Goal: Information Seeking & Learning: Learn about a topic

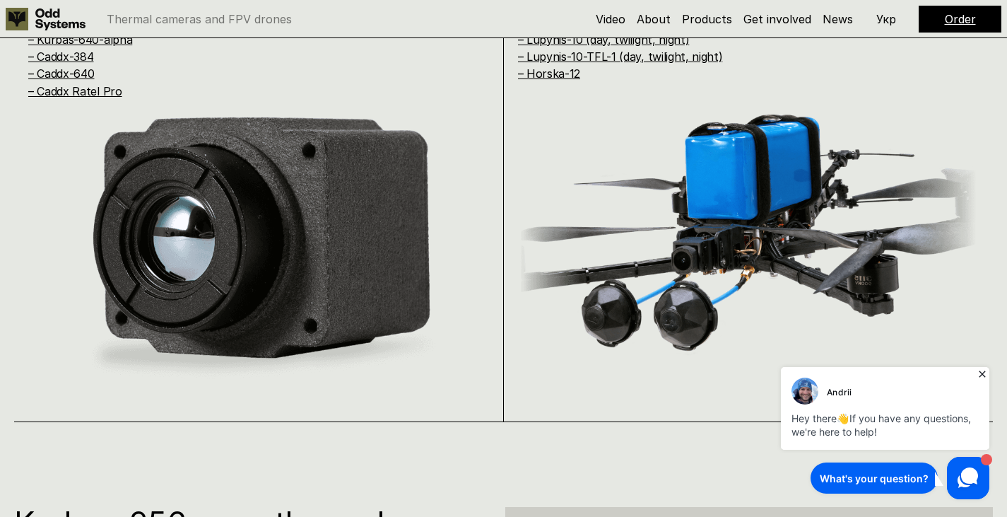
scroll to position [1020, 0]
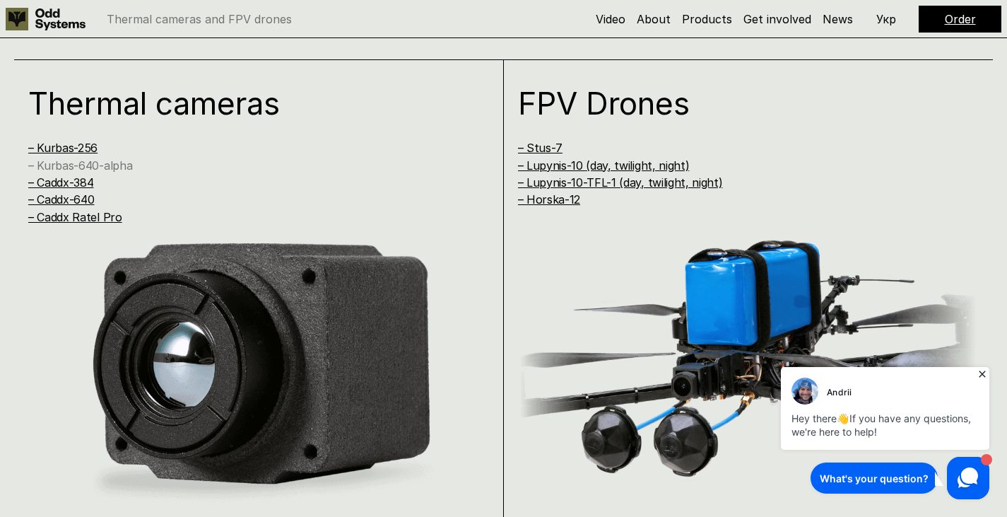
click at [101, 168] on link "– Kurbas-640-alpha" at bounding box center [80, 165] width 104 height 14
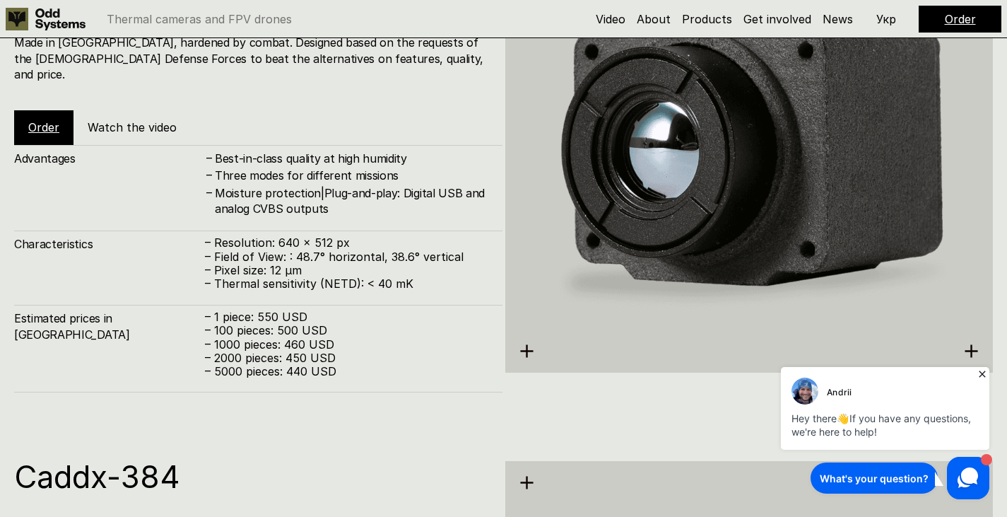
scroll to position [2187, 0]
click at [980, 377] on icon at bounding box center [982, 374] width 14 height 14
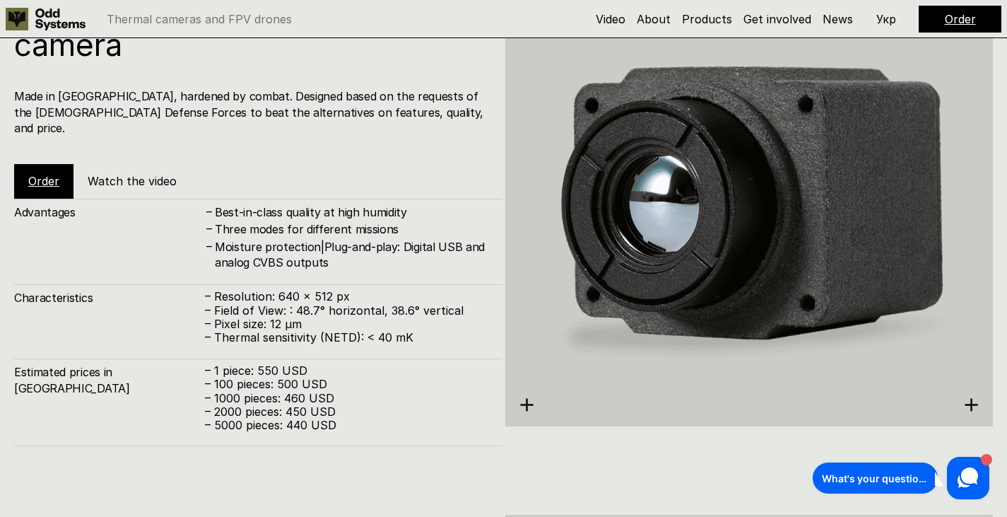
scroll to position [2135, 0]
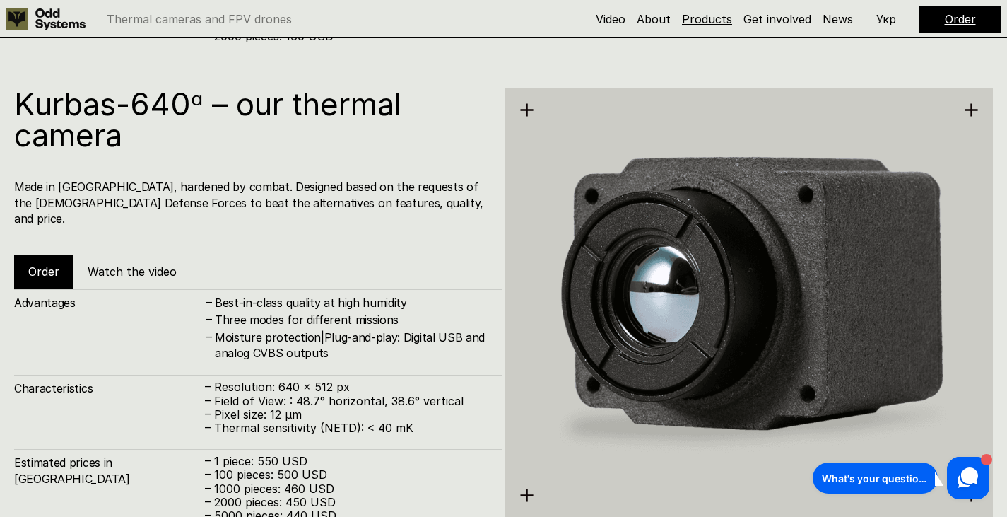
click at [710, 13] on link "Products" at bounding box center [707, 19] width 50 height 14
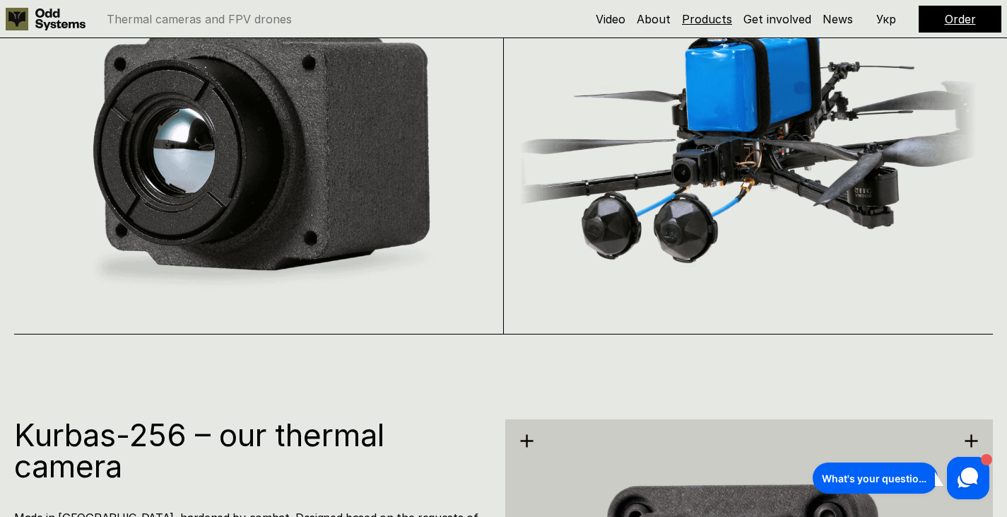
scroll to position [1051, 0]
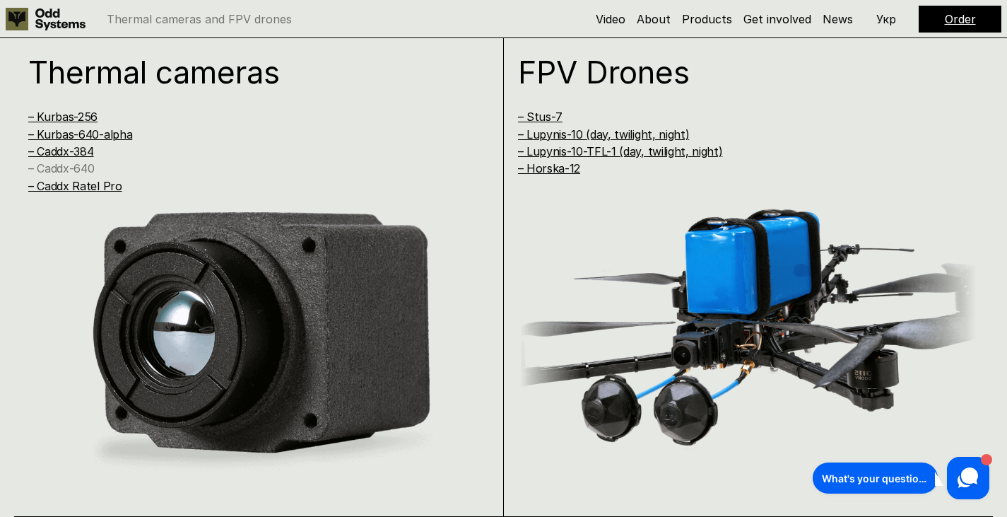
click at [85, 168] on link "– Caddx-640" at bounding box center [61, 168] width 66 height 14
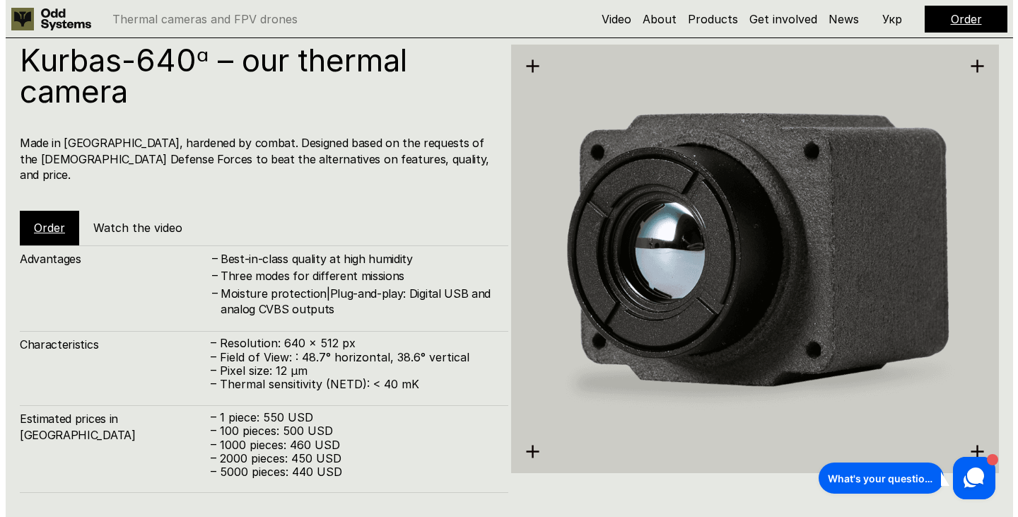
scroll to position [2086, 0]
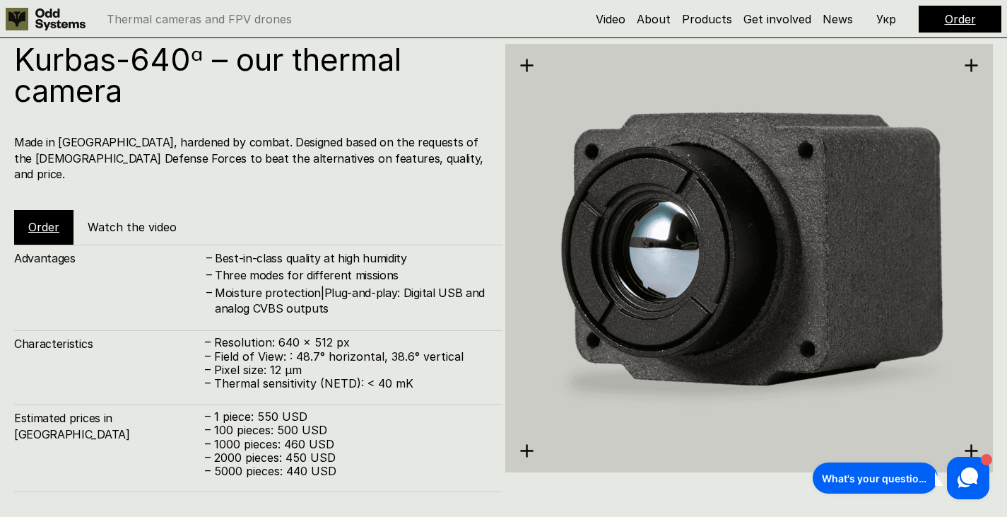
click at [46, 220] on link "Order" at bounding box center [43, 227] width 31 height 14
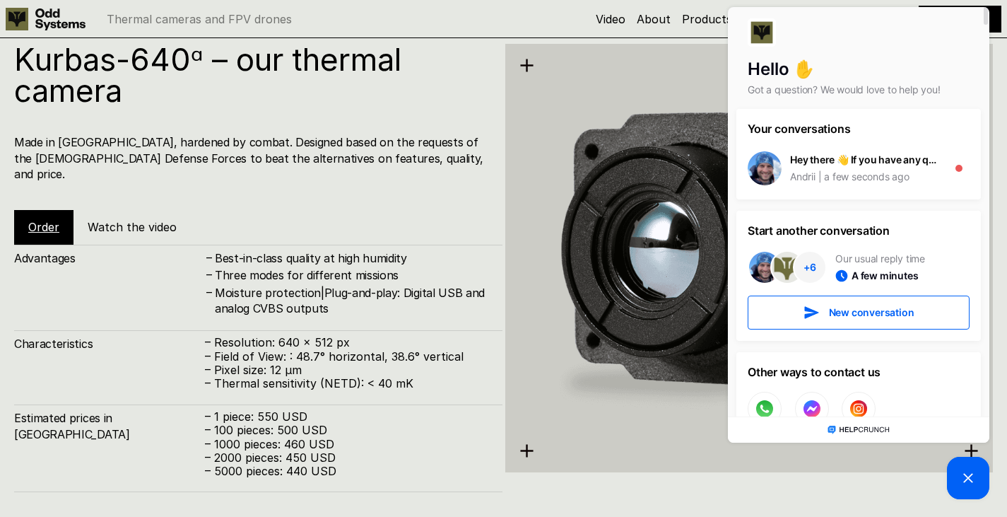
click at [483, 295] on h4 "Moisture protection|Plug-and-play: Digital USB and analog CVBS outputs" at bounding box center [352, 301] width 274 height 32
click at [240, 190] on div "Kurbas-640ᵅ – our thermal camera Made in [GEOGRAPHIC_DATA], hardened by combat.…" at bounding box center [258, 144] width 488 height 201
click at [165, 222] on div "Order Watch the video" at bounding box center [111, 227] width 195 height 34
click at [594, 153] on img at bounding box center [749, 258] width 488 height 546
click at [963, 464] on picture at bounding box center [968, 478] width 42 height 42
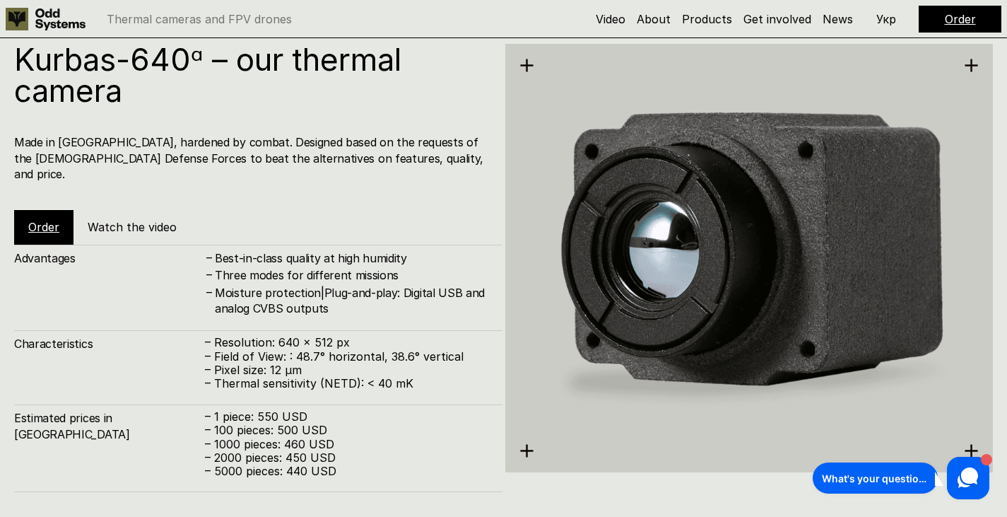
click at [129, 219] on h5 "Watch the video" at bounding box center [132, 227] width 89 height 16
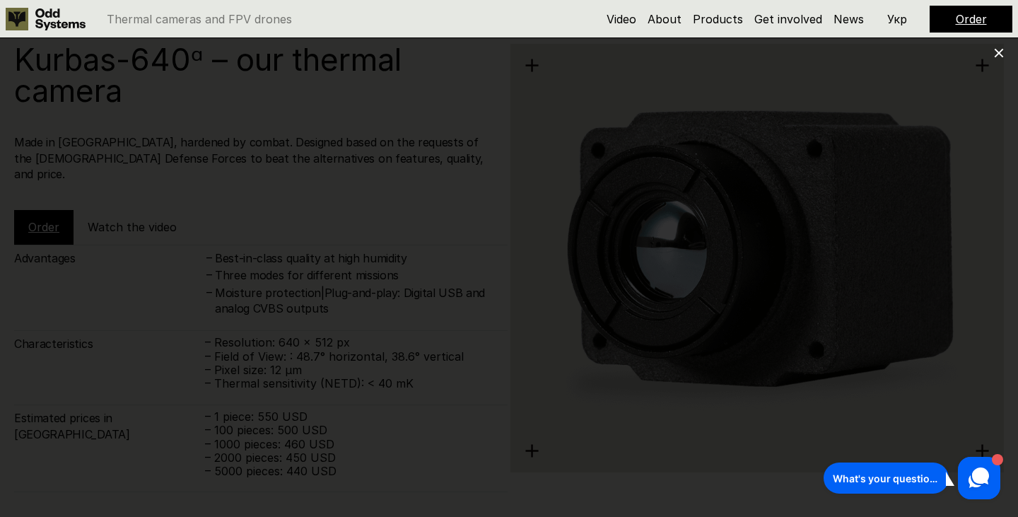
scroll to position [1051, 0]
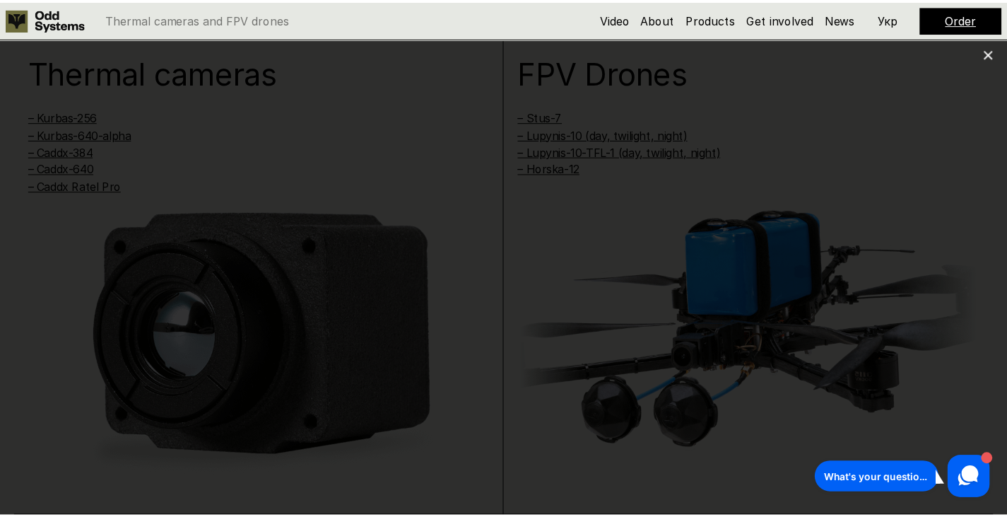
scroll to position [2084, 0]
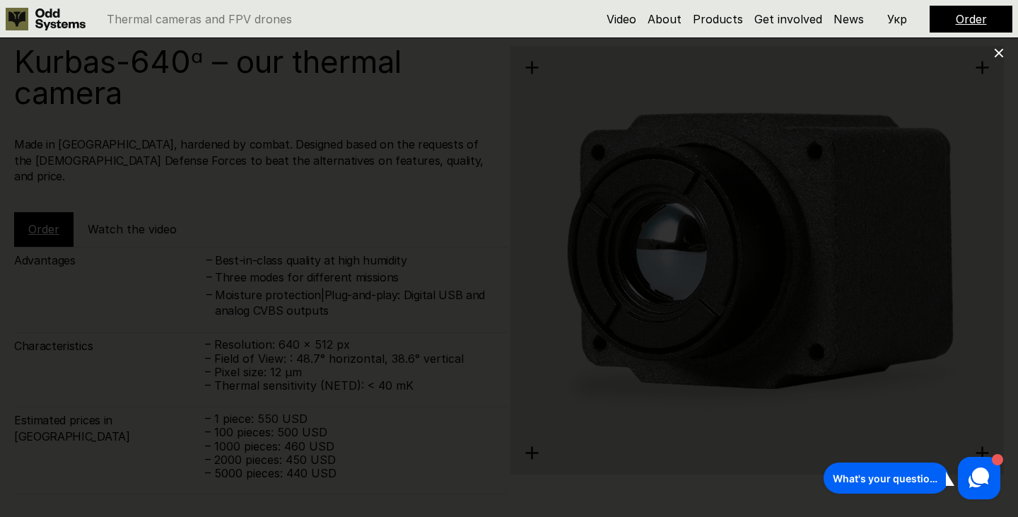
click at [58, 78] on div at bounding box center [509, 258] width 1018 height 517
